Goal: Find specific page/section: Find specific page/section

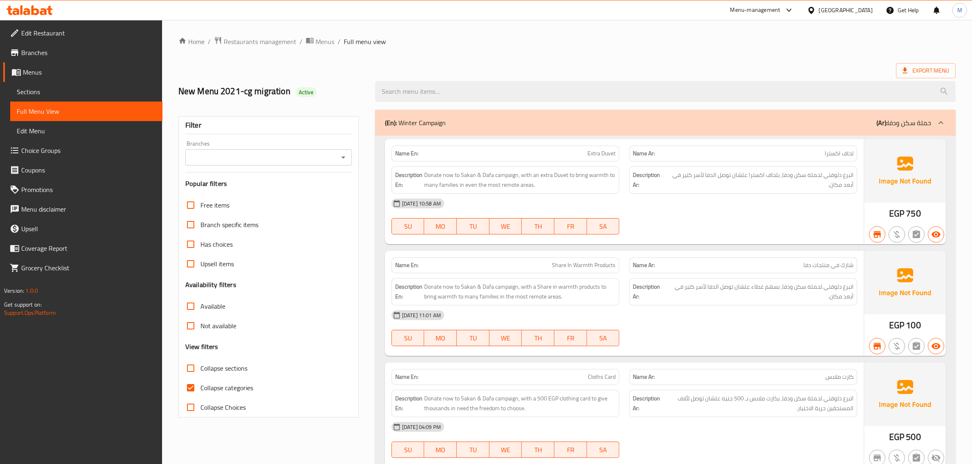
click at [858, 11] on div "[GEOGRAPHIC_DATA]" at bounding box center [846, 10] width 54 height 9
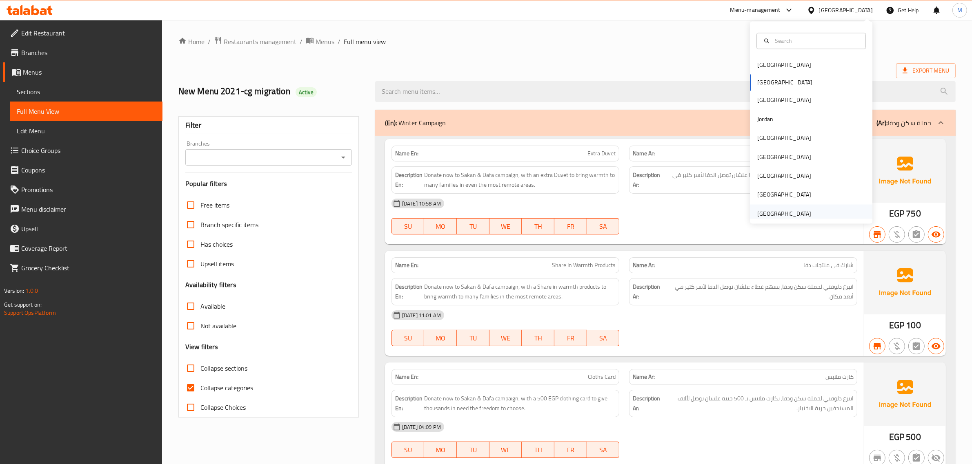
click at [757, 211] on div "[GEOGRAPHIC_DATA]" at bounding box center [784, 213] width 54 height 9
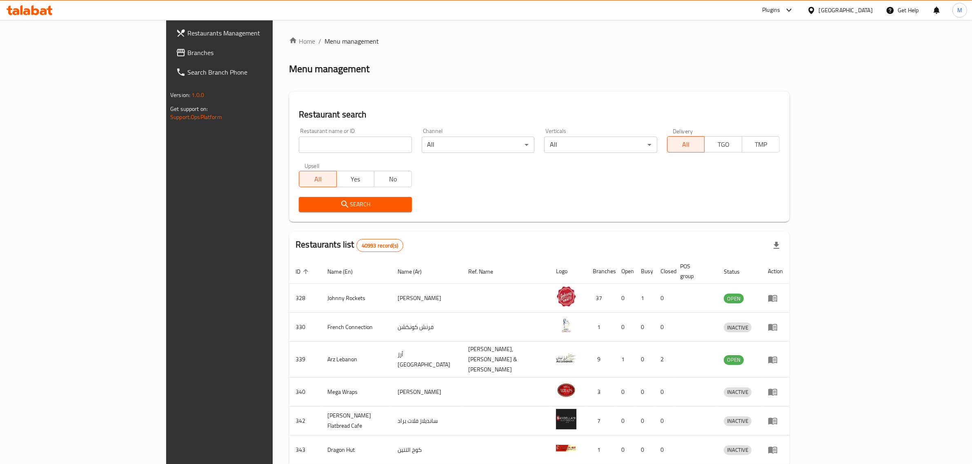
click at [187, 49] on span "Branches" at bounding box center [254, 53] width 135 height 10
